Goal: Task Accomplishment & Management: Complete application form

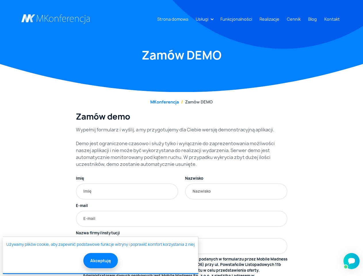
click at [203, 19] on link "Usługi" at bounding box center [201, 19] width 17 height 11
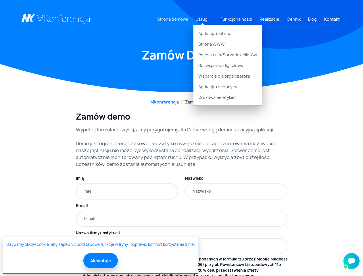
click at [100, 260] on button "Akceptuję" at bounding box center [100, 260] width 34 height 15
